Goal: Find specific page/section: Find specific page/section

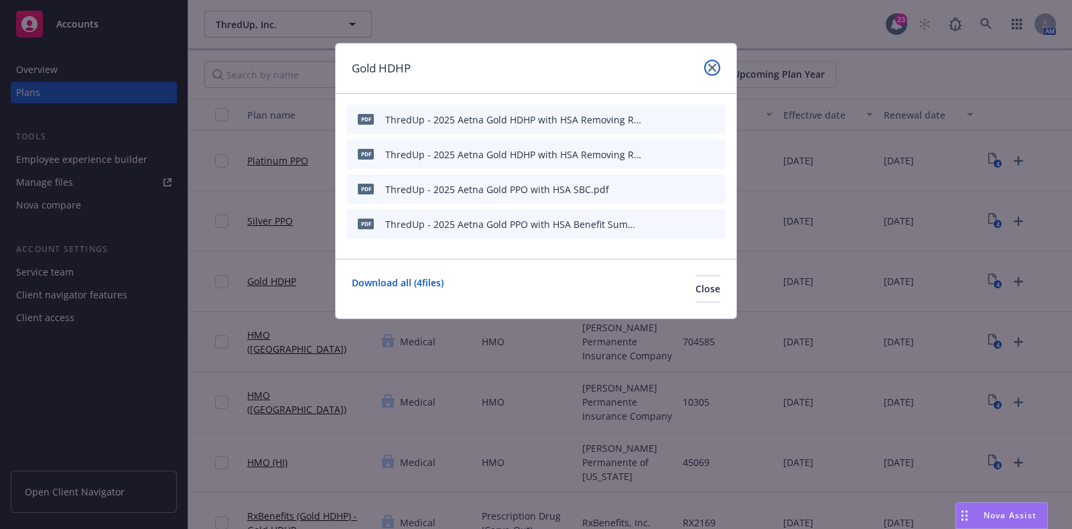
click at [714, 68] on icon "close" at bounding box center [713, 68] width 8 height 8
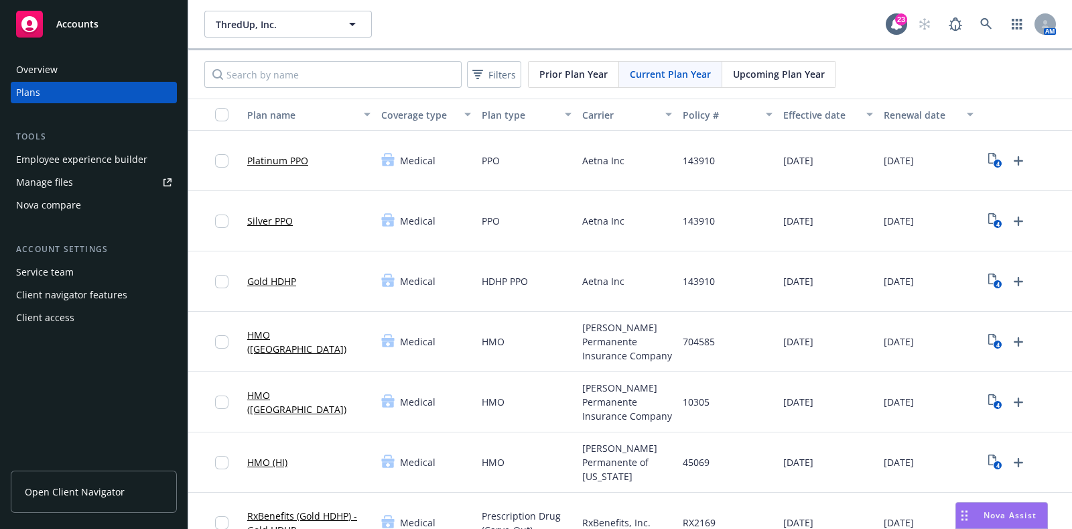
click at [74, 477] on link "Open Client Navigator" at bounding box center [94, 492] width 166 height 42
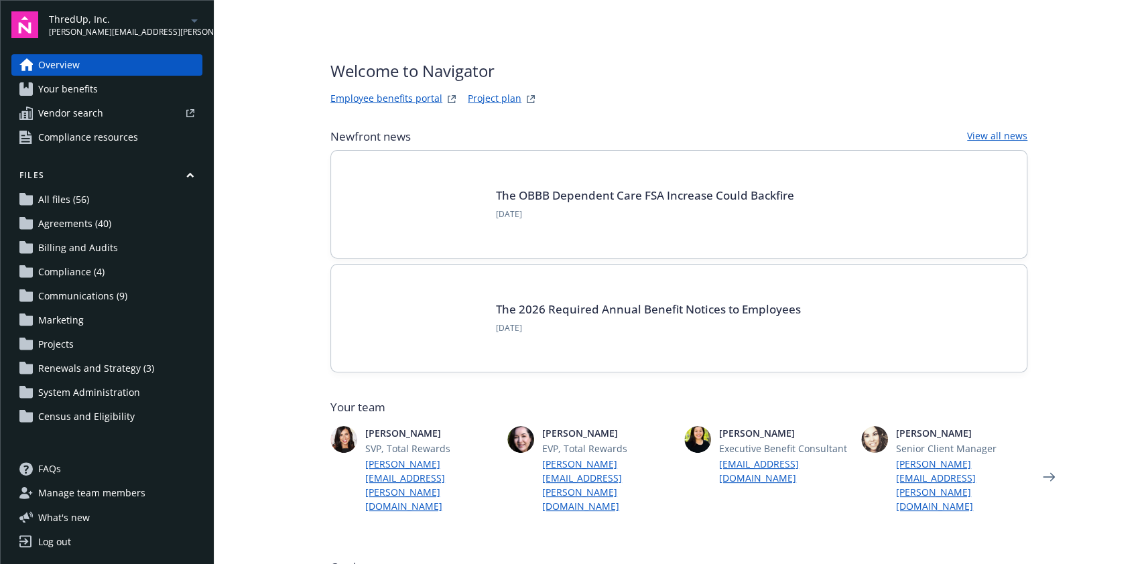
scroll to position [357, 0]
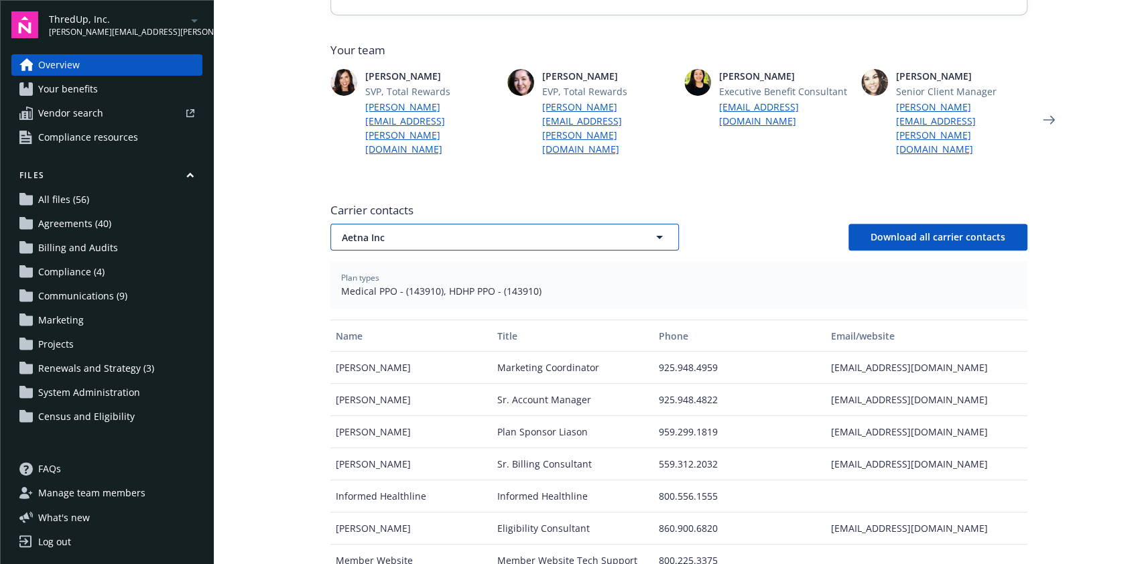
click at [502, 231] on span "Aetna Inc" at bounding box center [481, 238] width 279 height 14
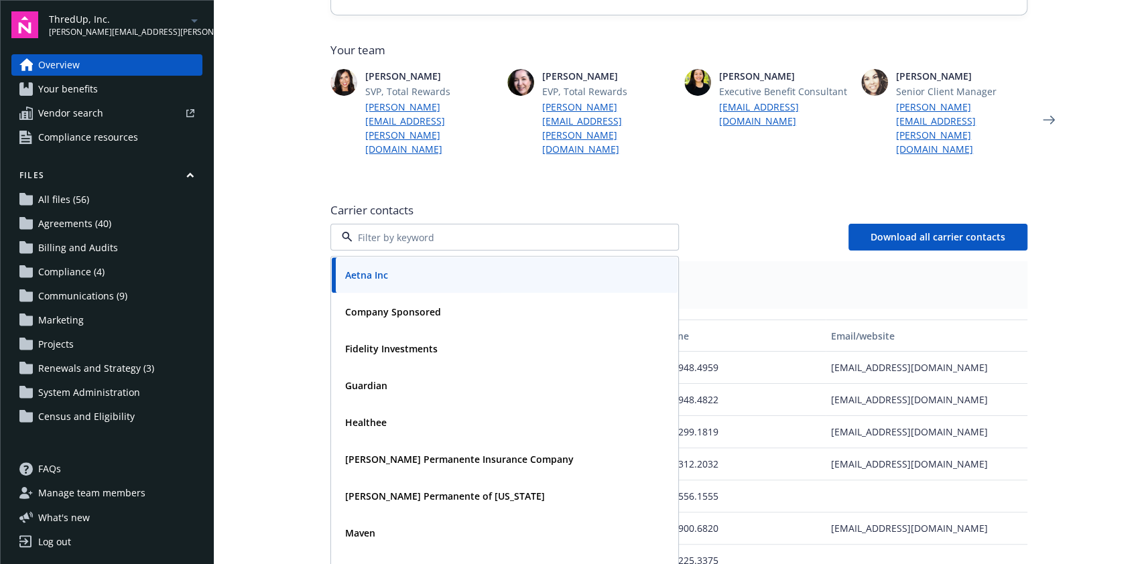
click at [502, 231] on input at bounding box center [502, 238] width 299 height 14
click at [273, 303] on main "Welcome to Navigator Employee benefits portal Project plan Newfront news View a…" at bounding box center [679, 282] width 930 height 564
